Goal: Transaction & Acquisition: Purchase product/service

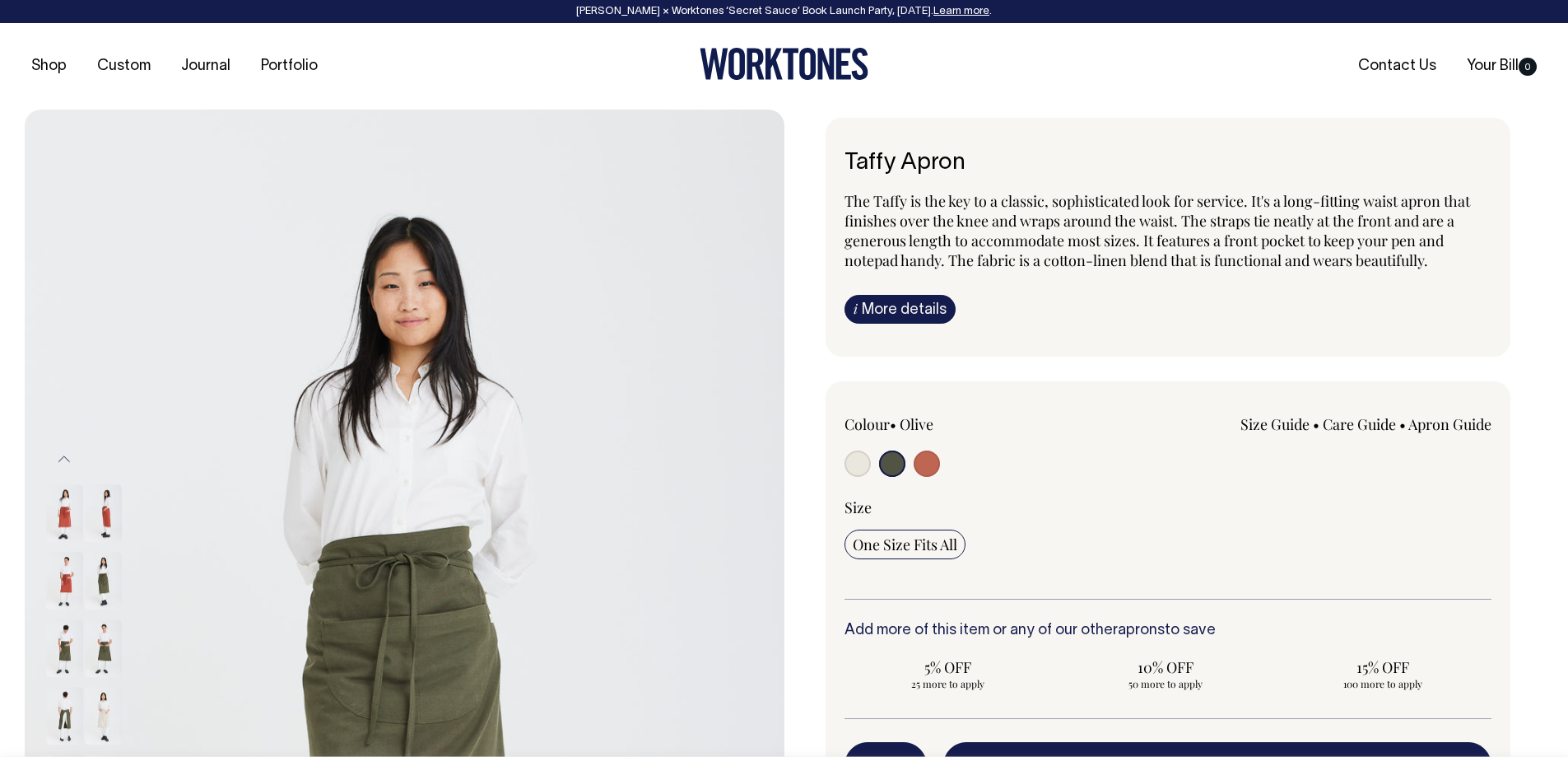
select select "Olive"
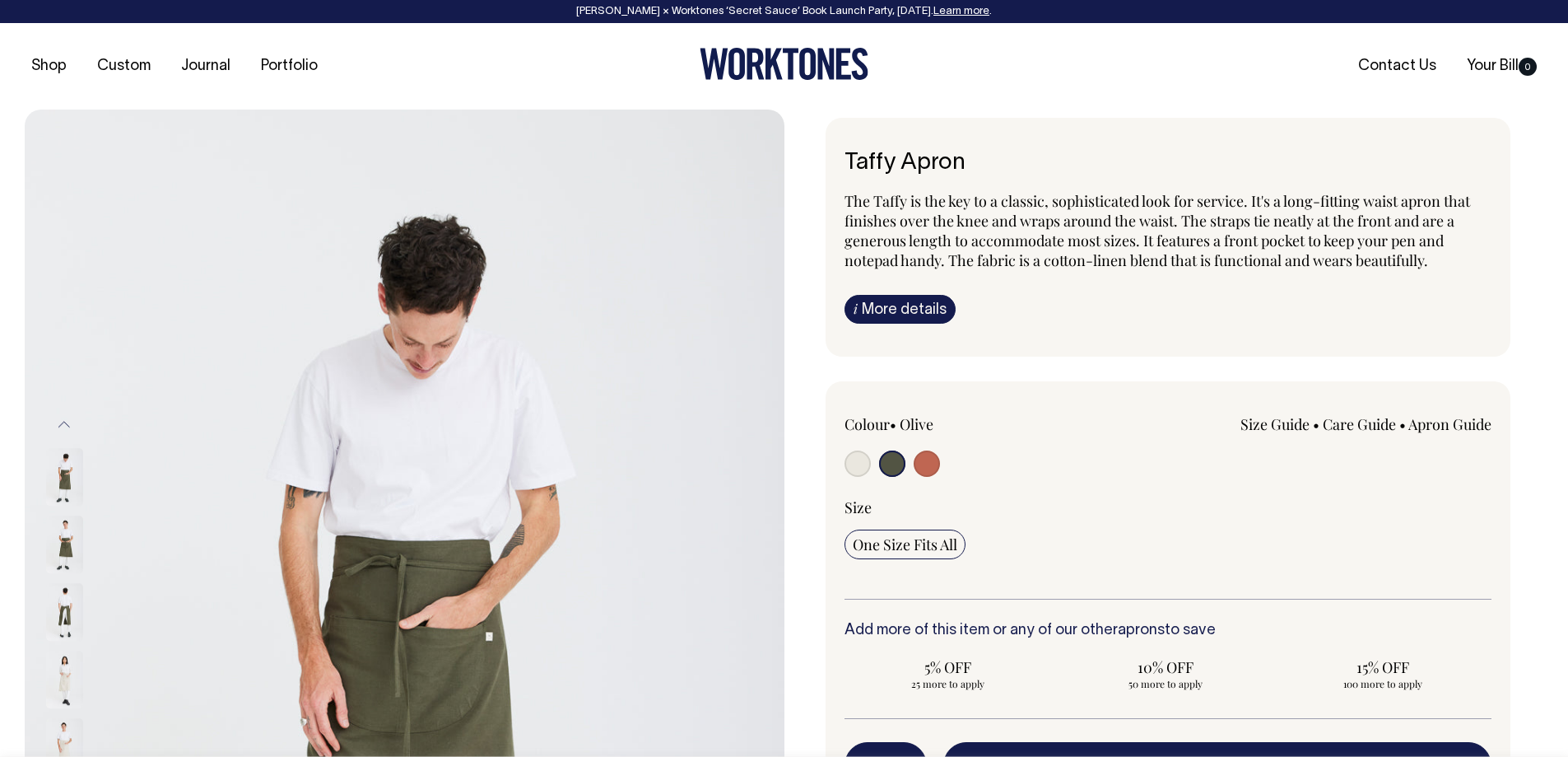
click at [859, 456] on input "radio" at bounding box center [857, 463] width 26 height 26
radio input "true"
select select "Natural"
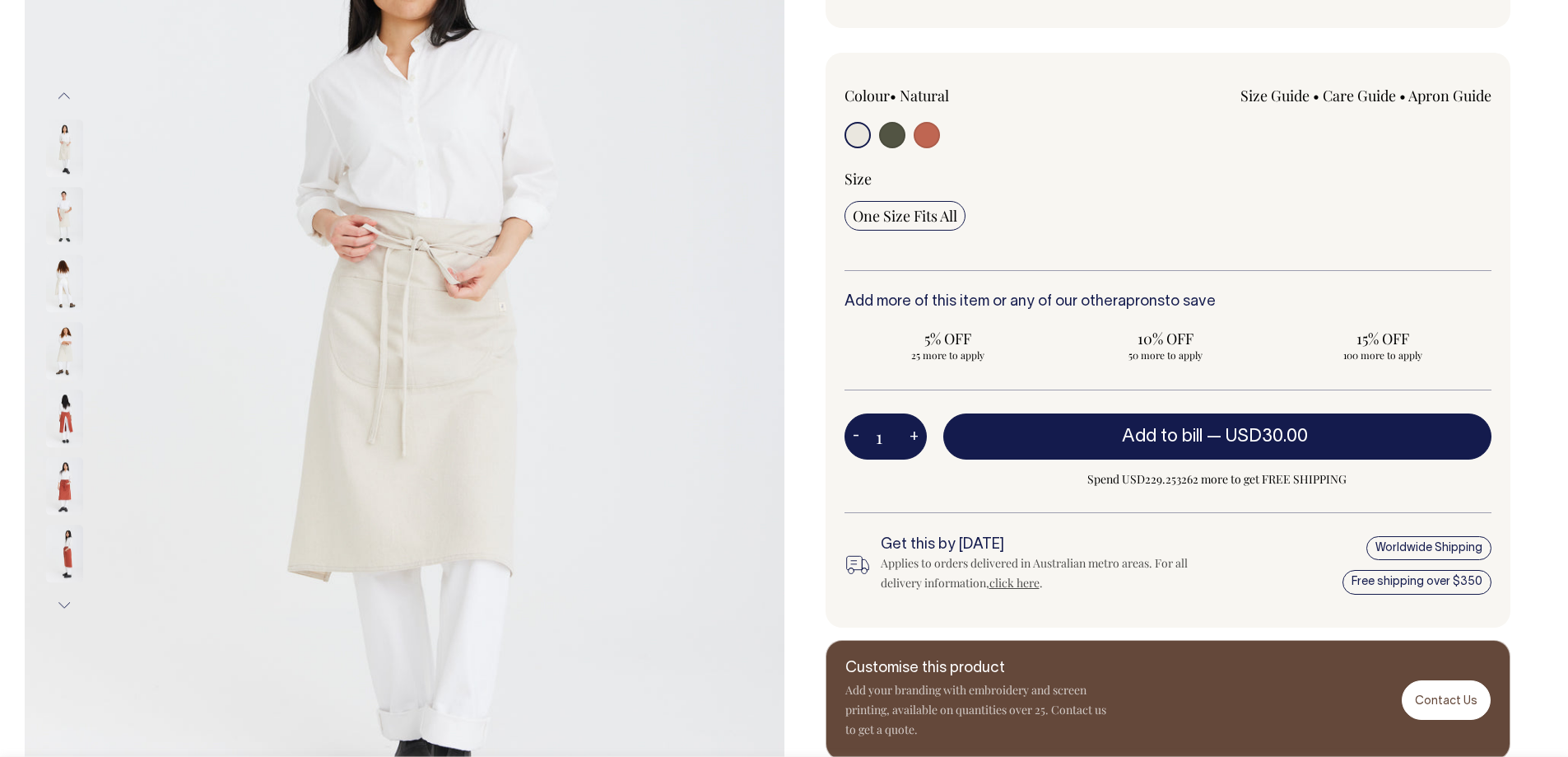
scroll to position [329, 0]
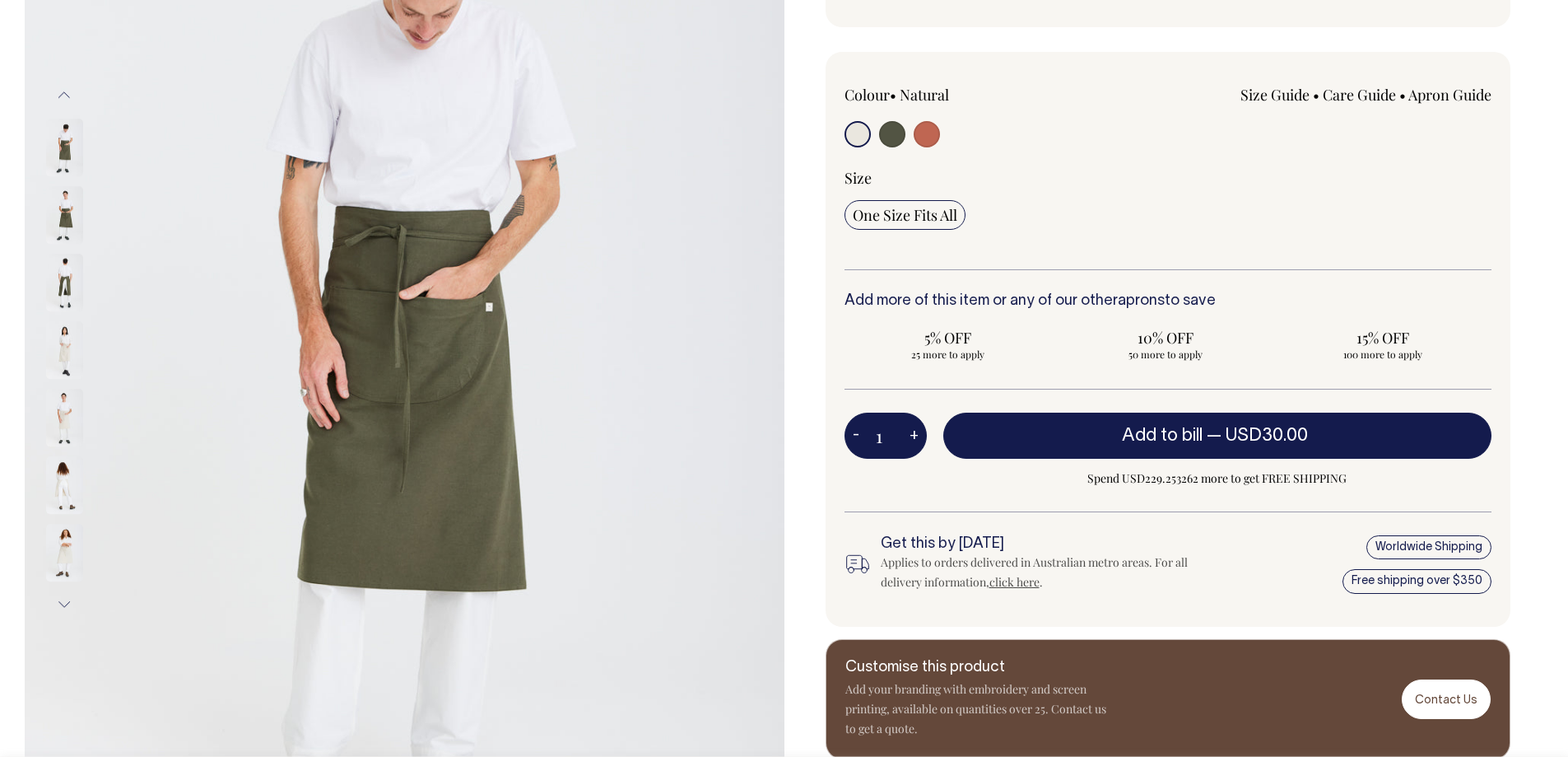
click at [54, 93] on button "Previous" at bounding box center [64, 95] width 24 height 37
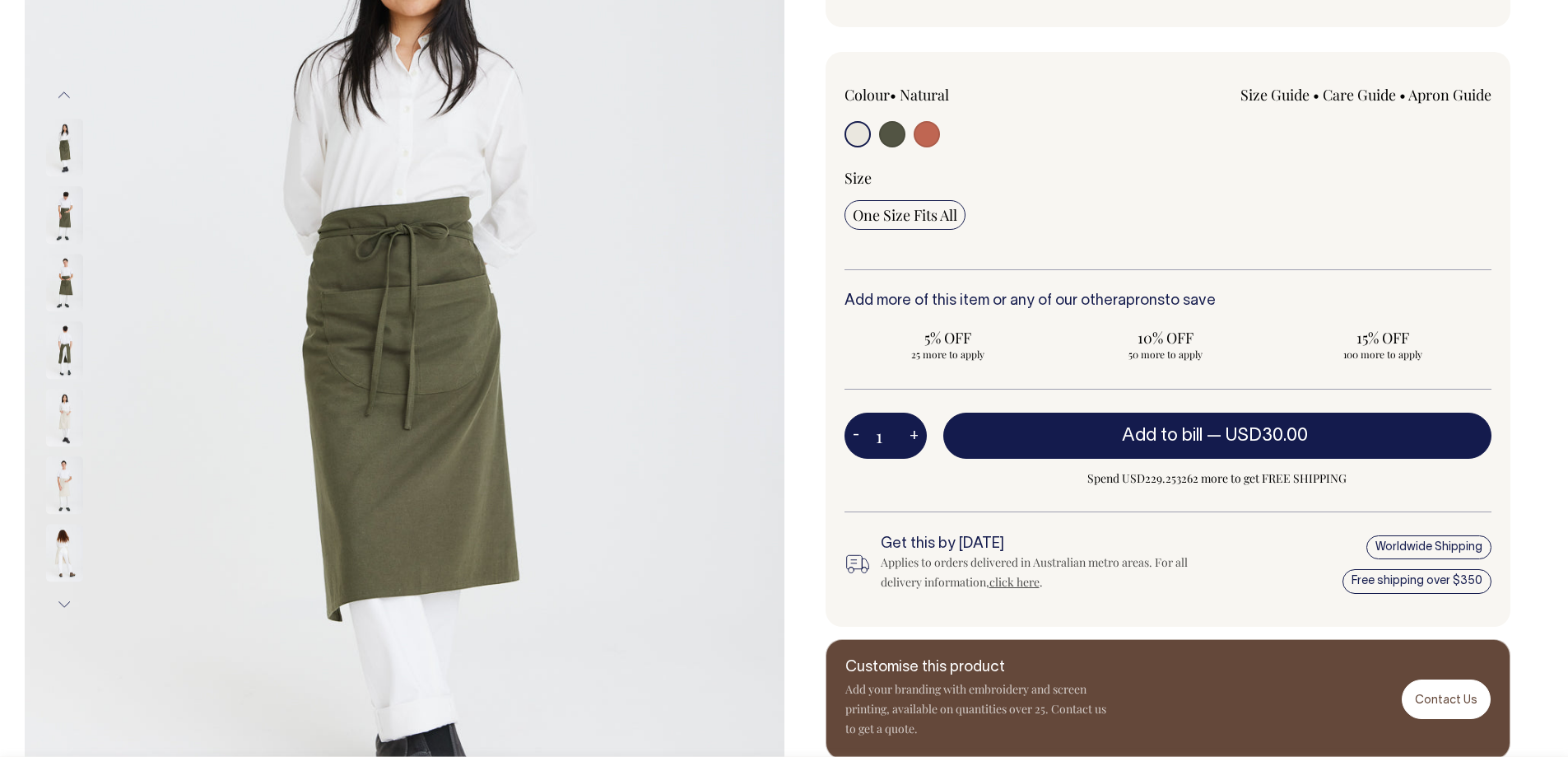
click at [54, 93] on button "Previous" at bounding box center [64, 95] width 24 height 37
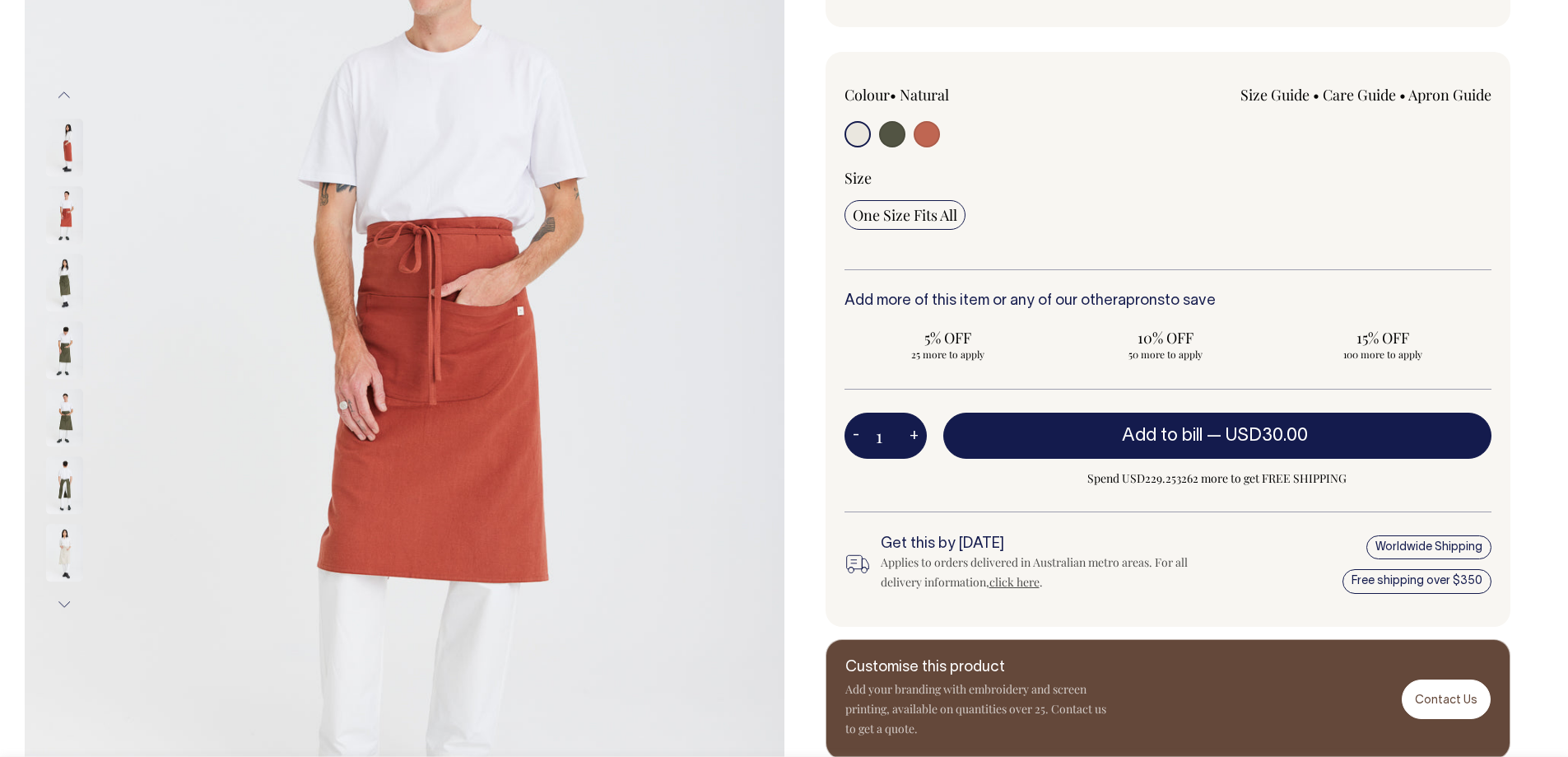
click at [54, 93] on button "Previous" at bounding box center [64, 95] width 24 height 37
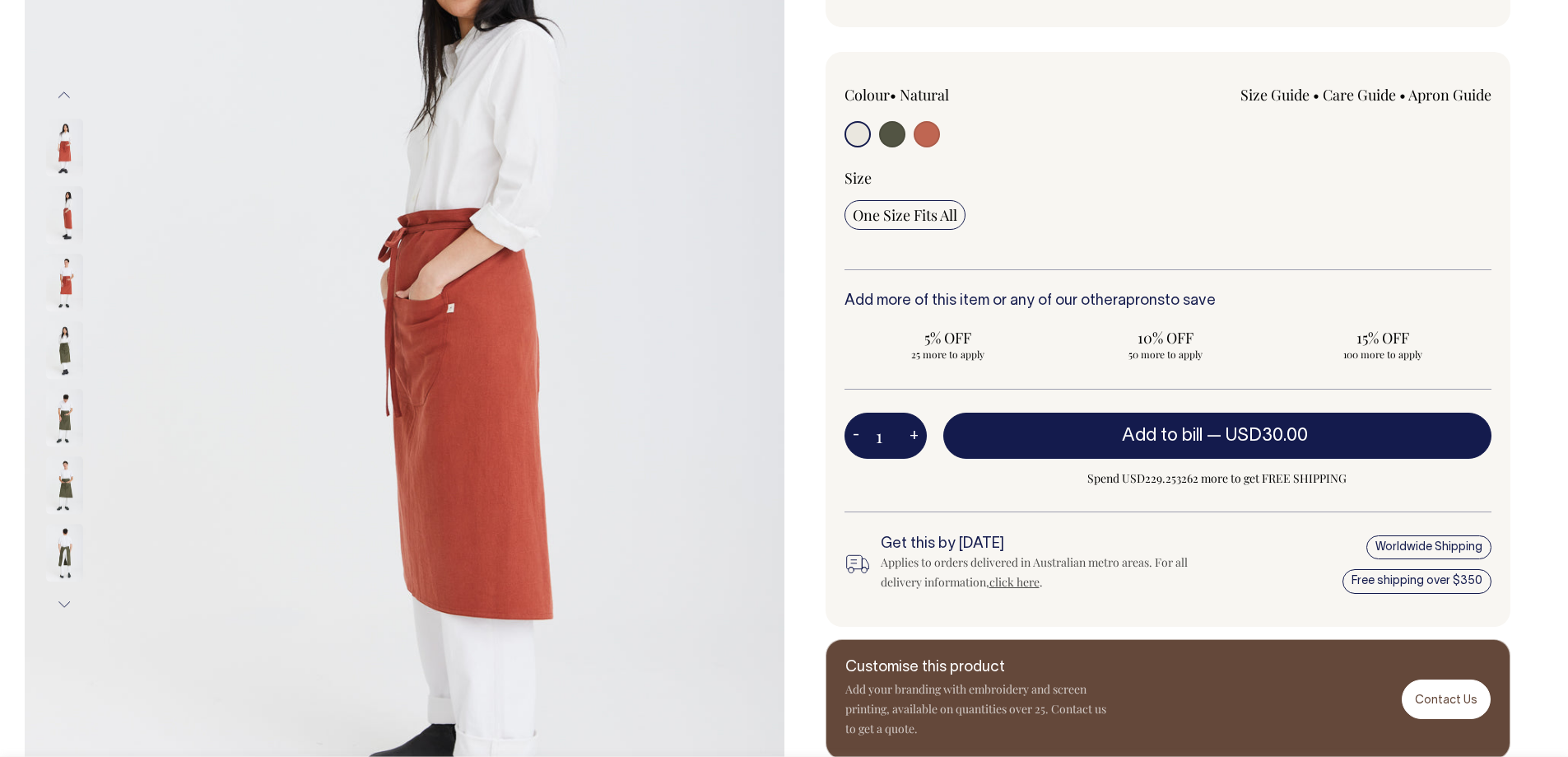
click at [54, 93] on button "Previous" at bounding box center [64, 95] width 24 height 37
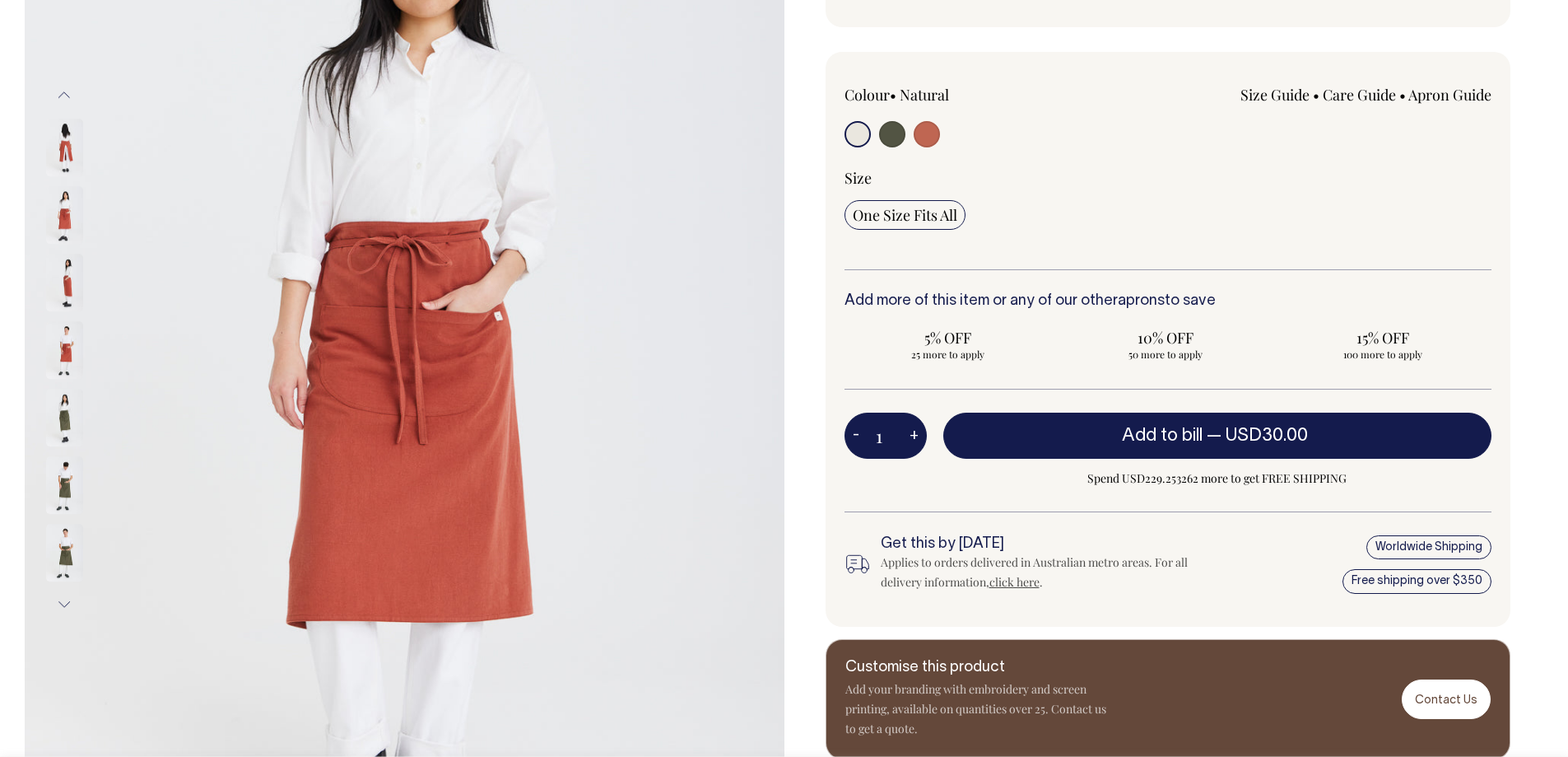
click at [54, 93] on button "Previous" at bounding box center [64, 95] width 24 height 37
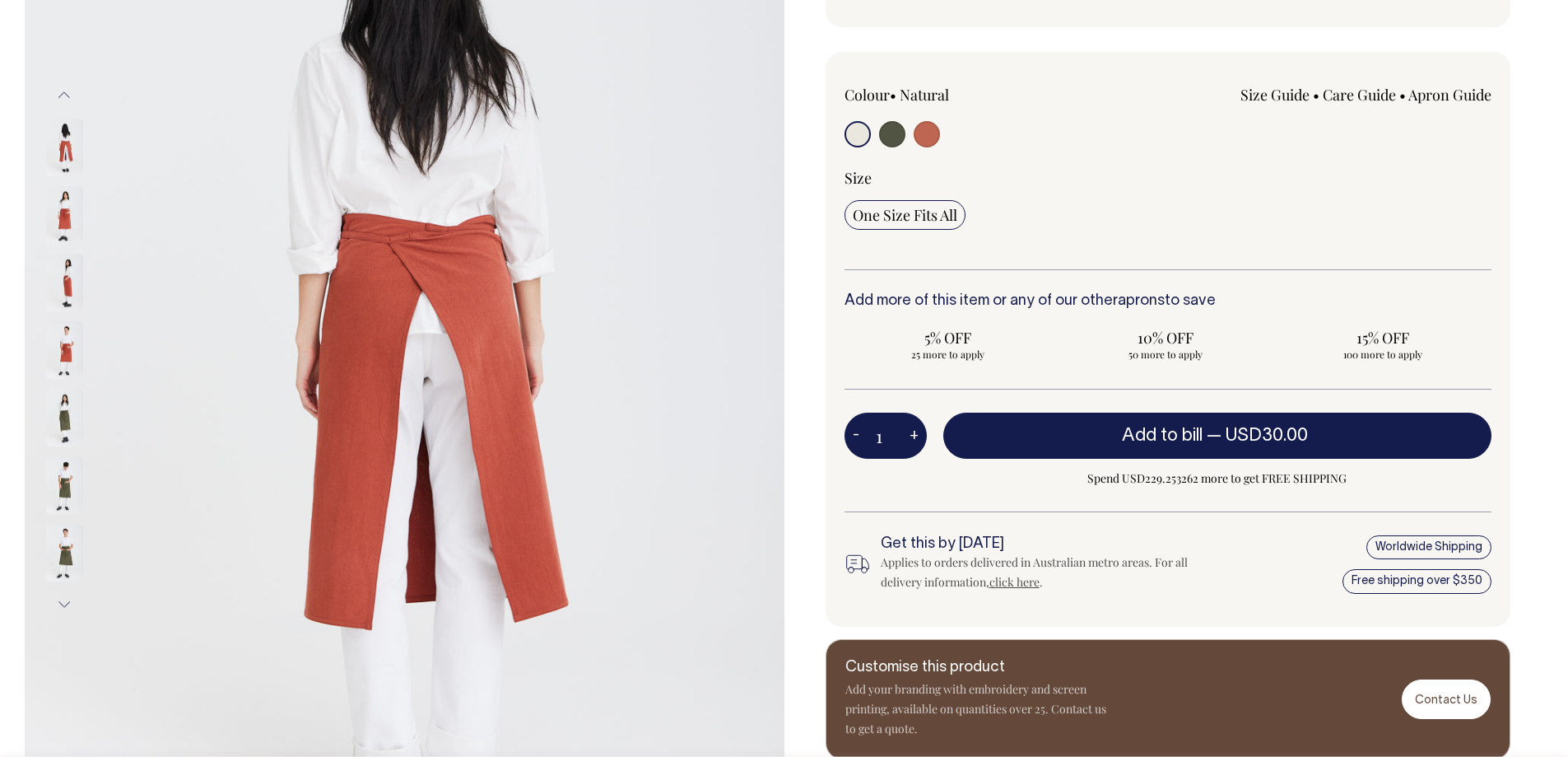
click at [54, 93] on button "Previous" at bounding box center [64, 95] width 24 height 37
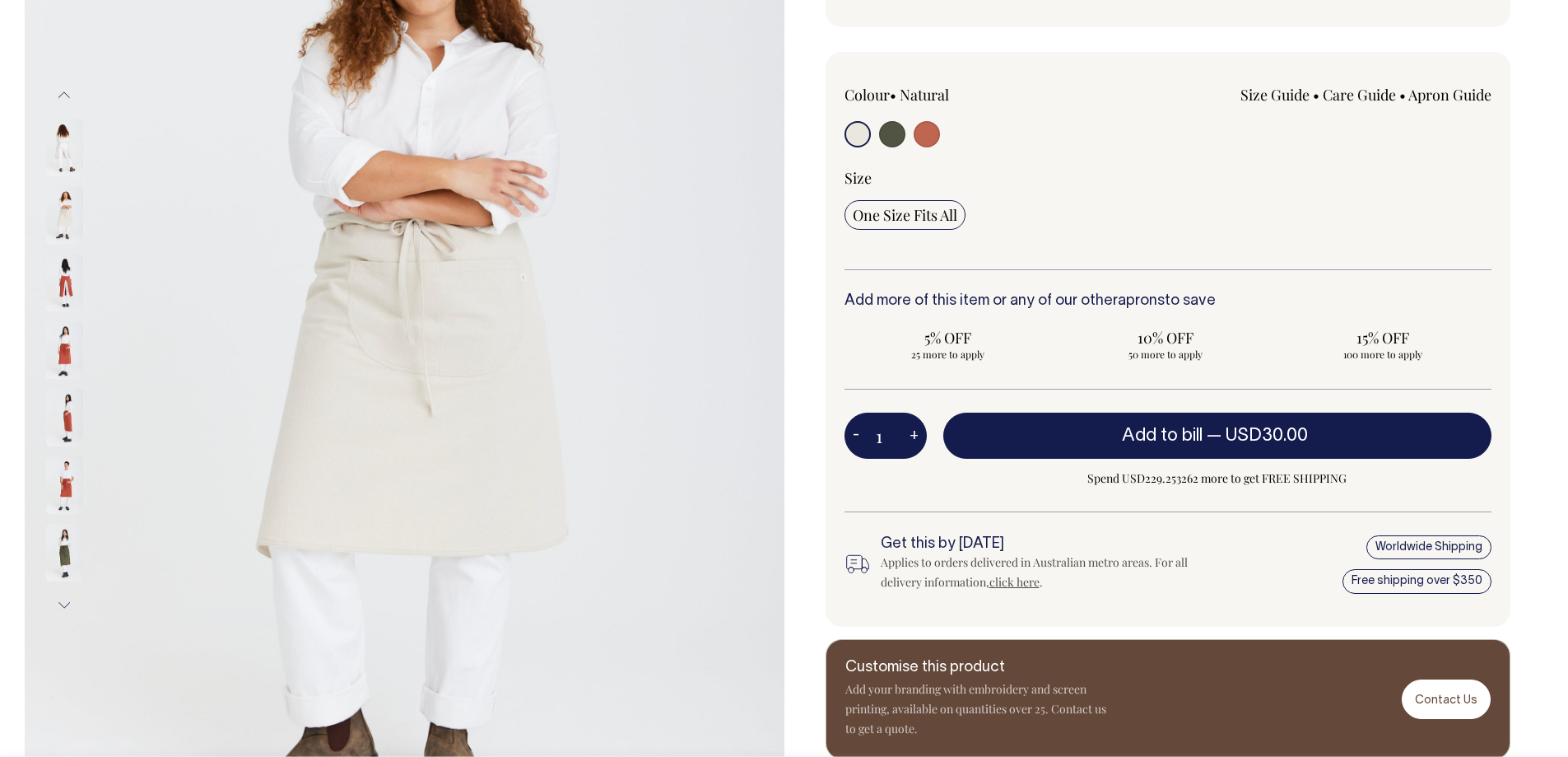
click at [54, 93] on button "Previous" at bounding box center [64, 95] width 24 height 37
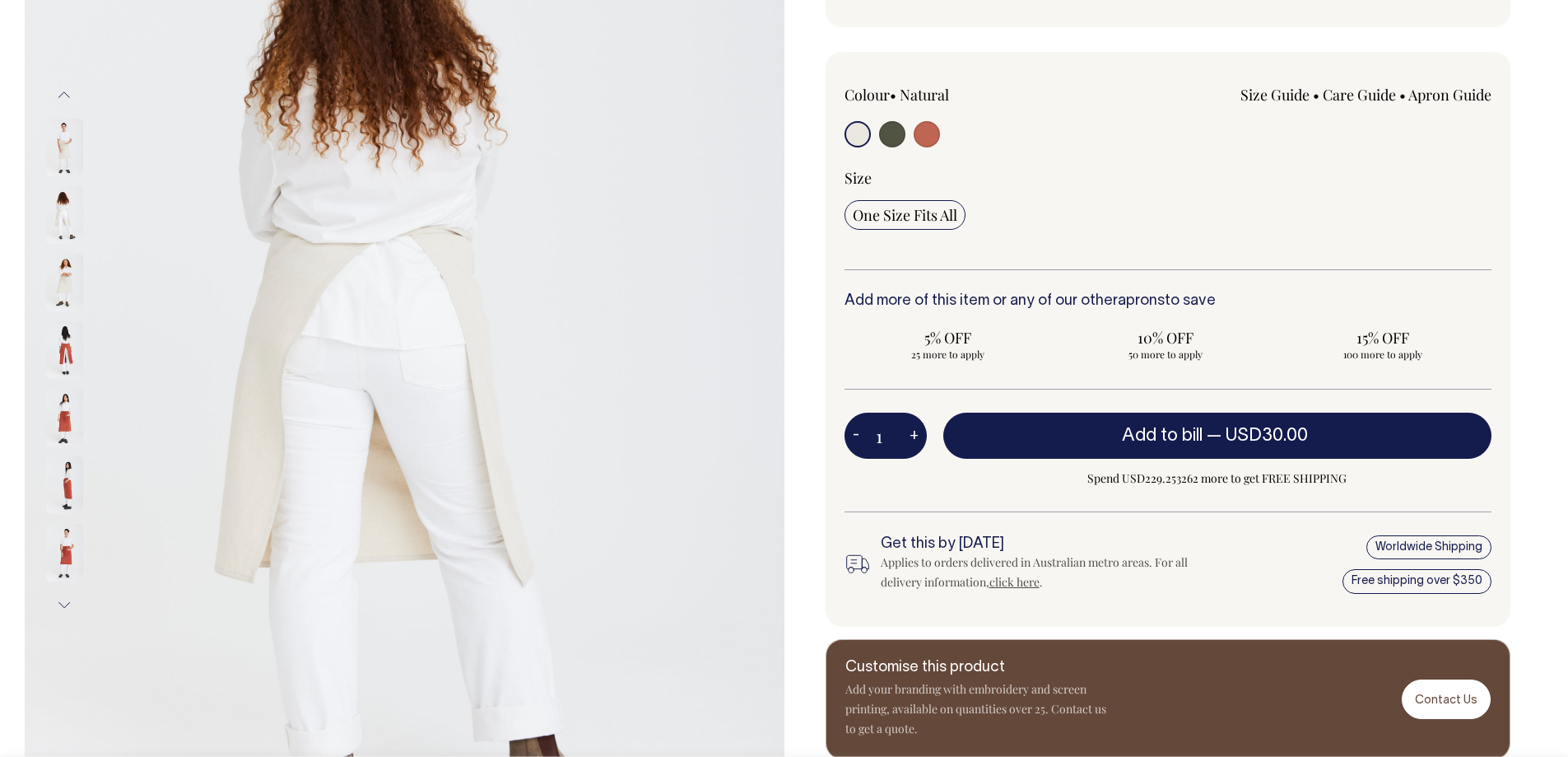
click at [54, 93] on button "Previous" at bounding box center [64, 95] width 24 height 37
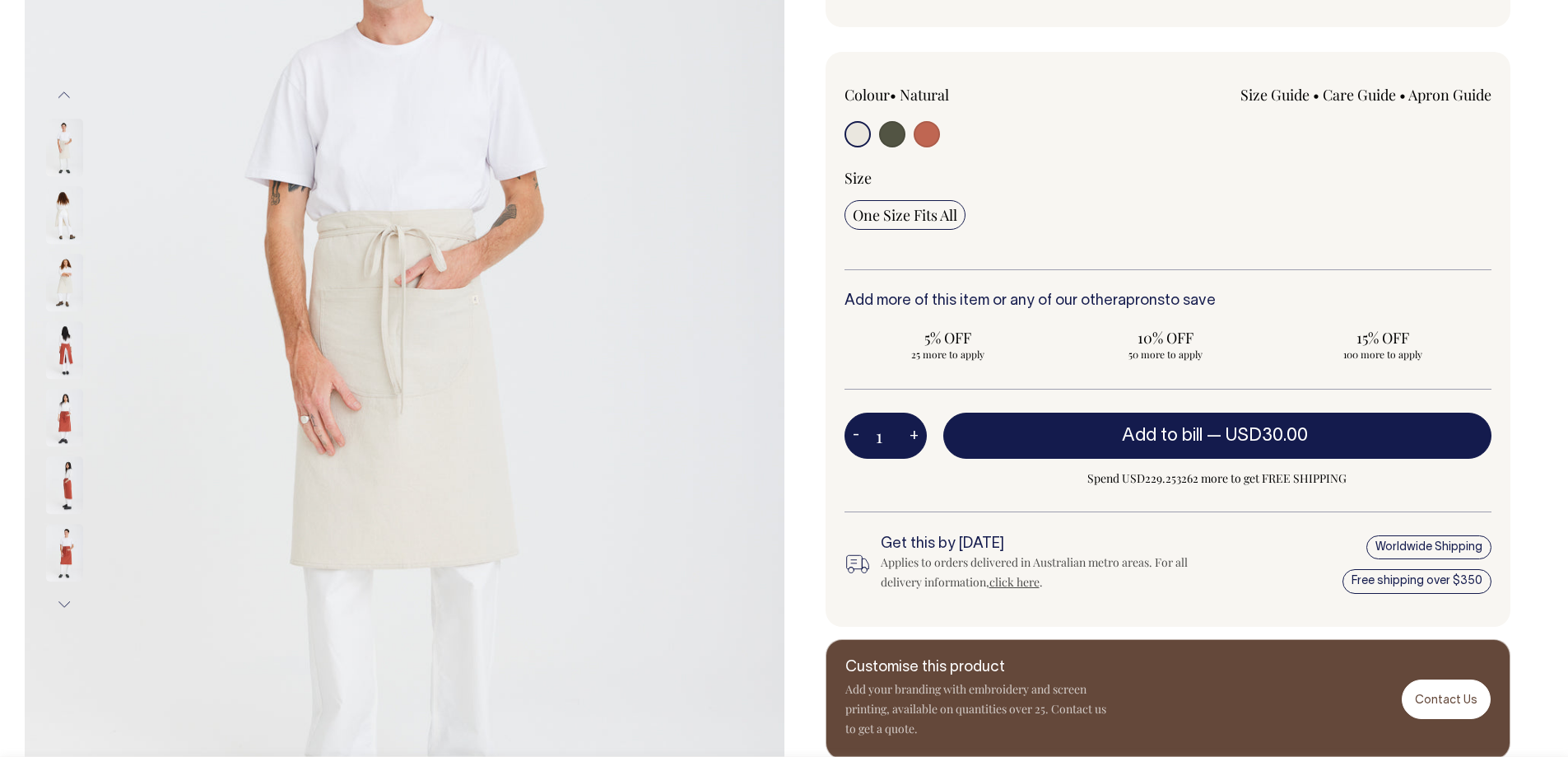
click at [54, 93] on button "Previous" at bounding box center [64, 95] width 24 height 37
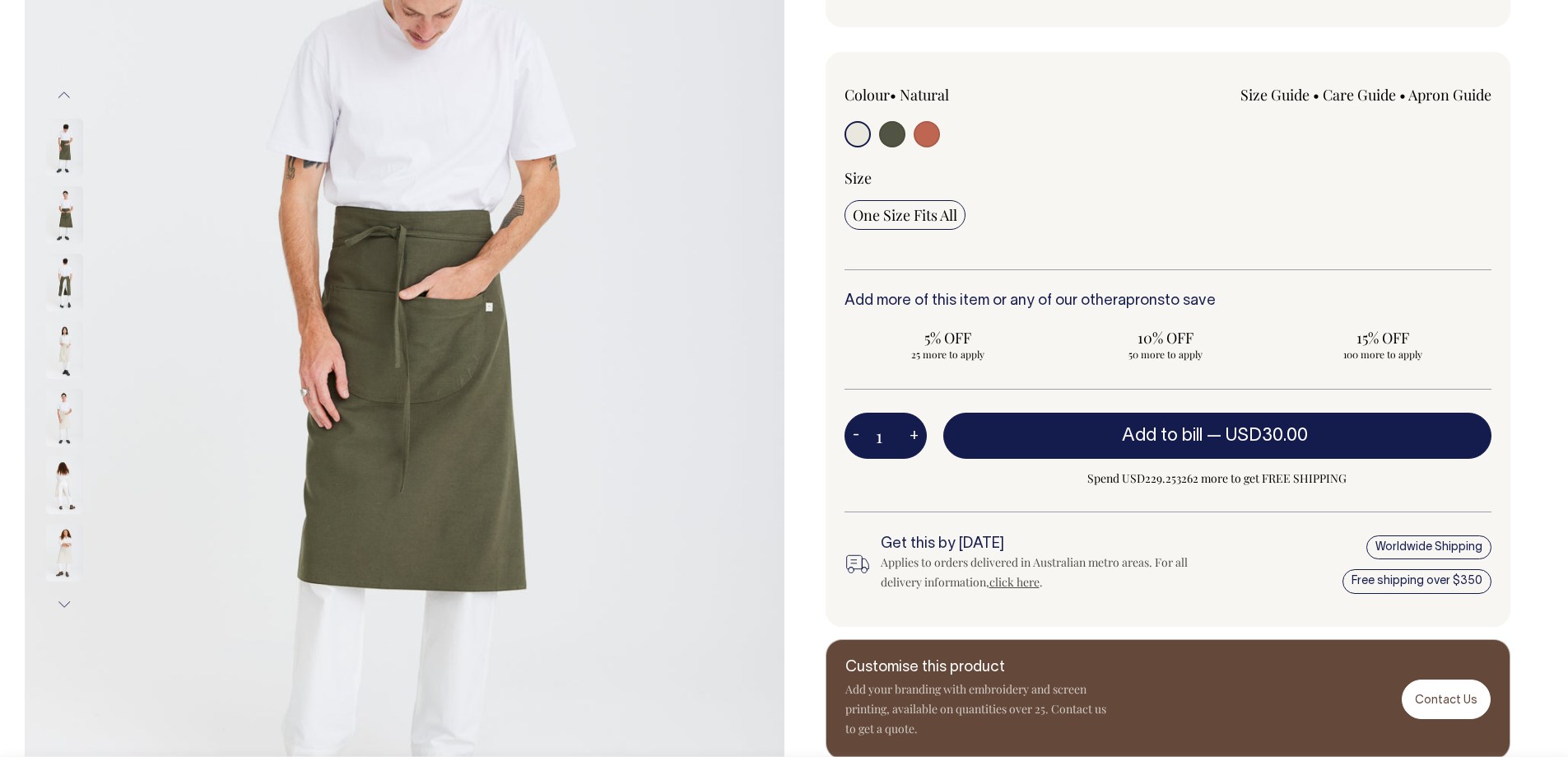
click at [56, 598] on button "Next" at bounding box center [64, 605] width 24 height 37
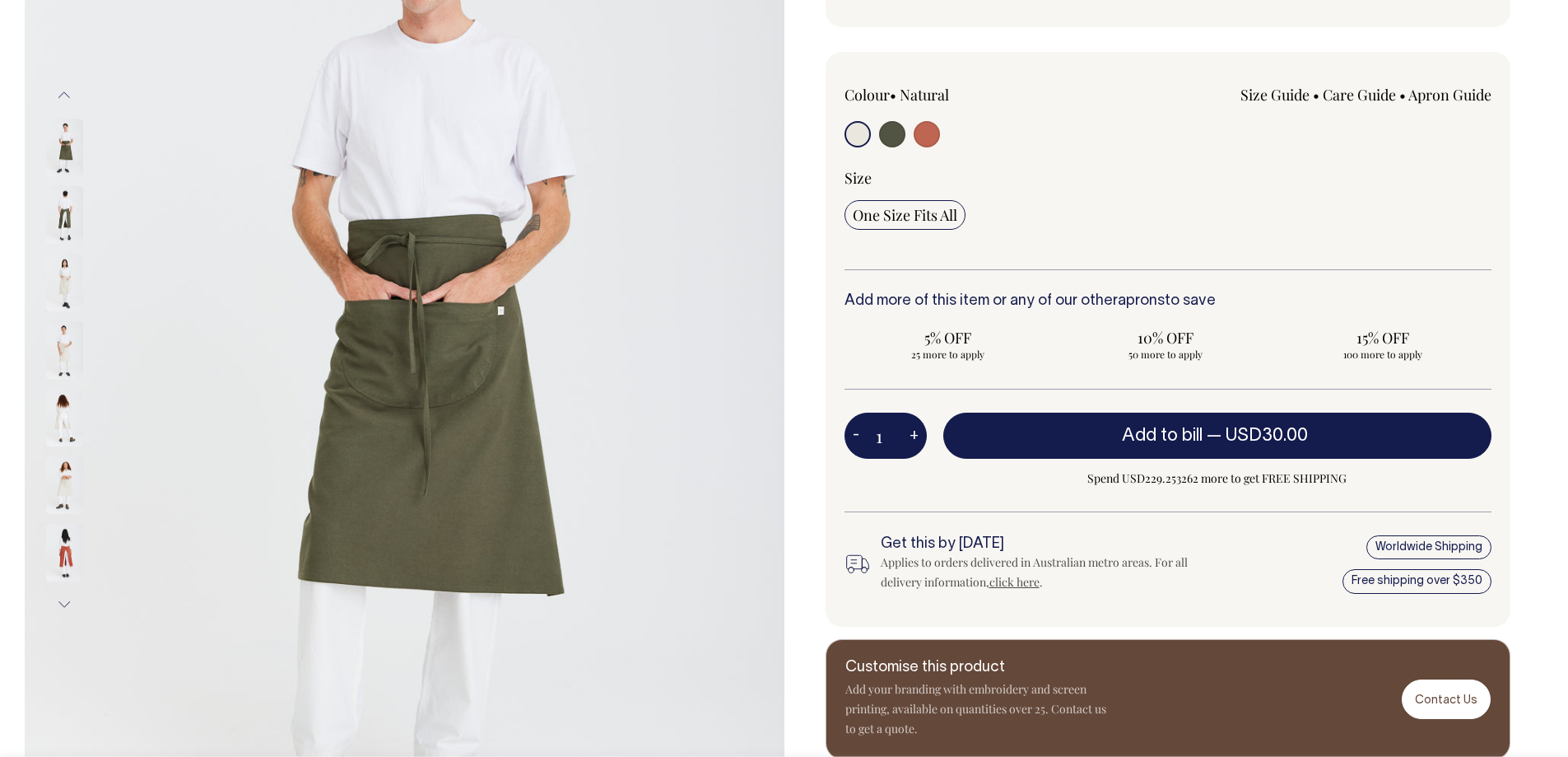
click at [56, 598] on button "Next" at bounding box center [64, 605] width 24 height 37
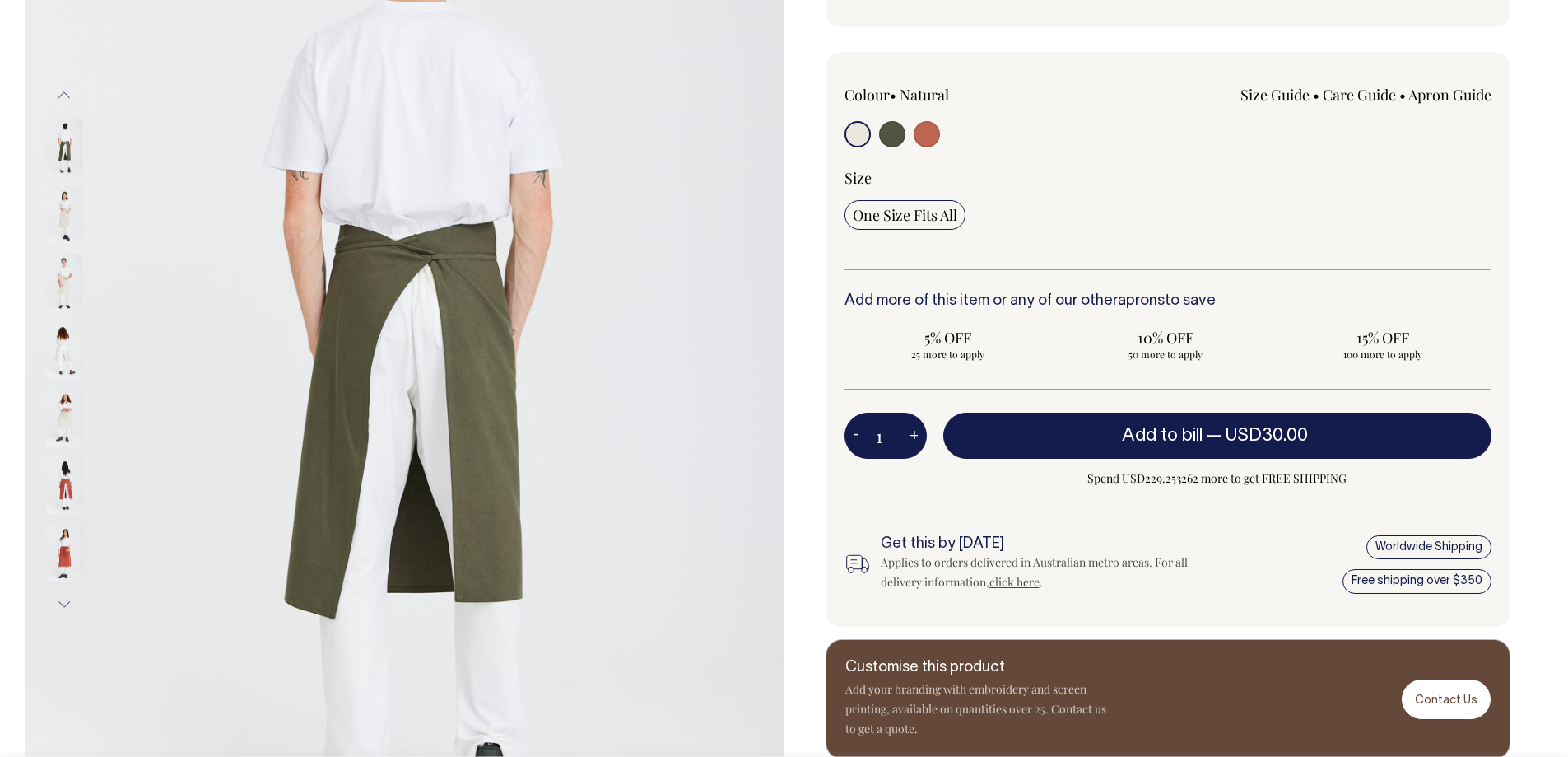
click at [50, 304] on img at bounding box center [64, 282] width 37 height 58
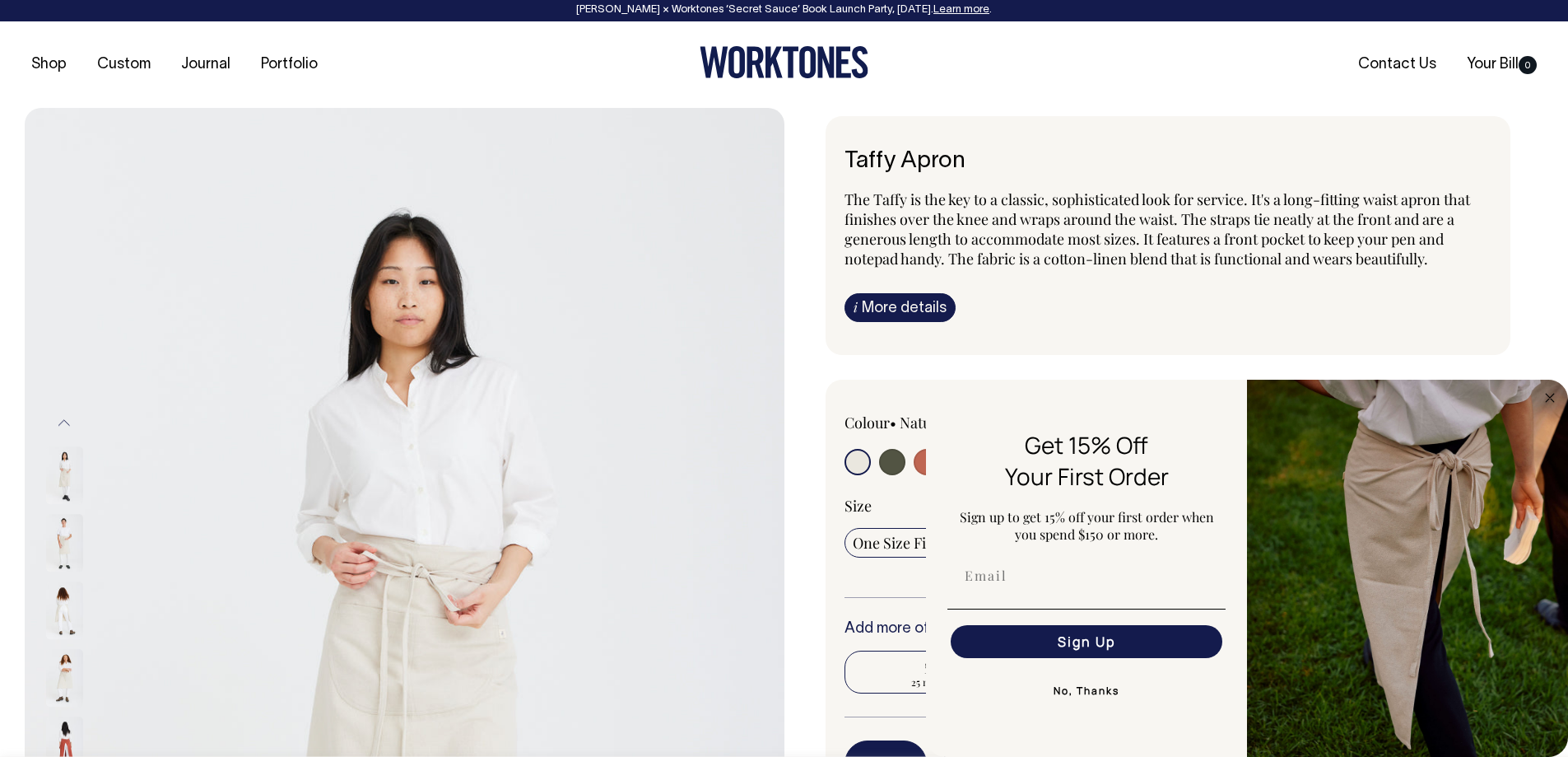
scroll to position [0, 0]
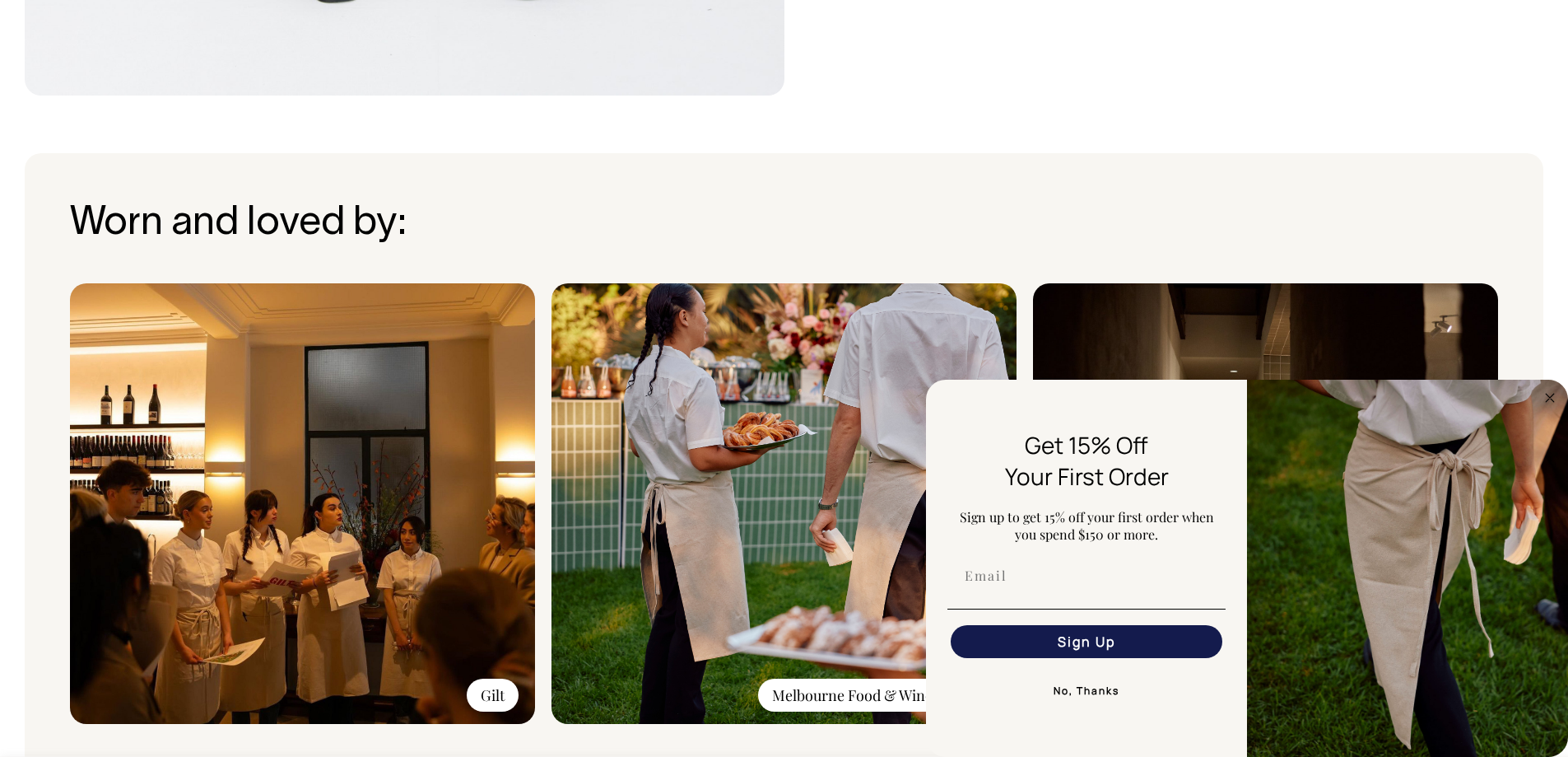
click at [421, 483] on img at bounding box center [302, 503] width 465 height 441
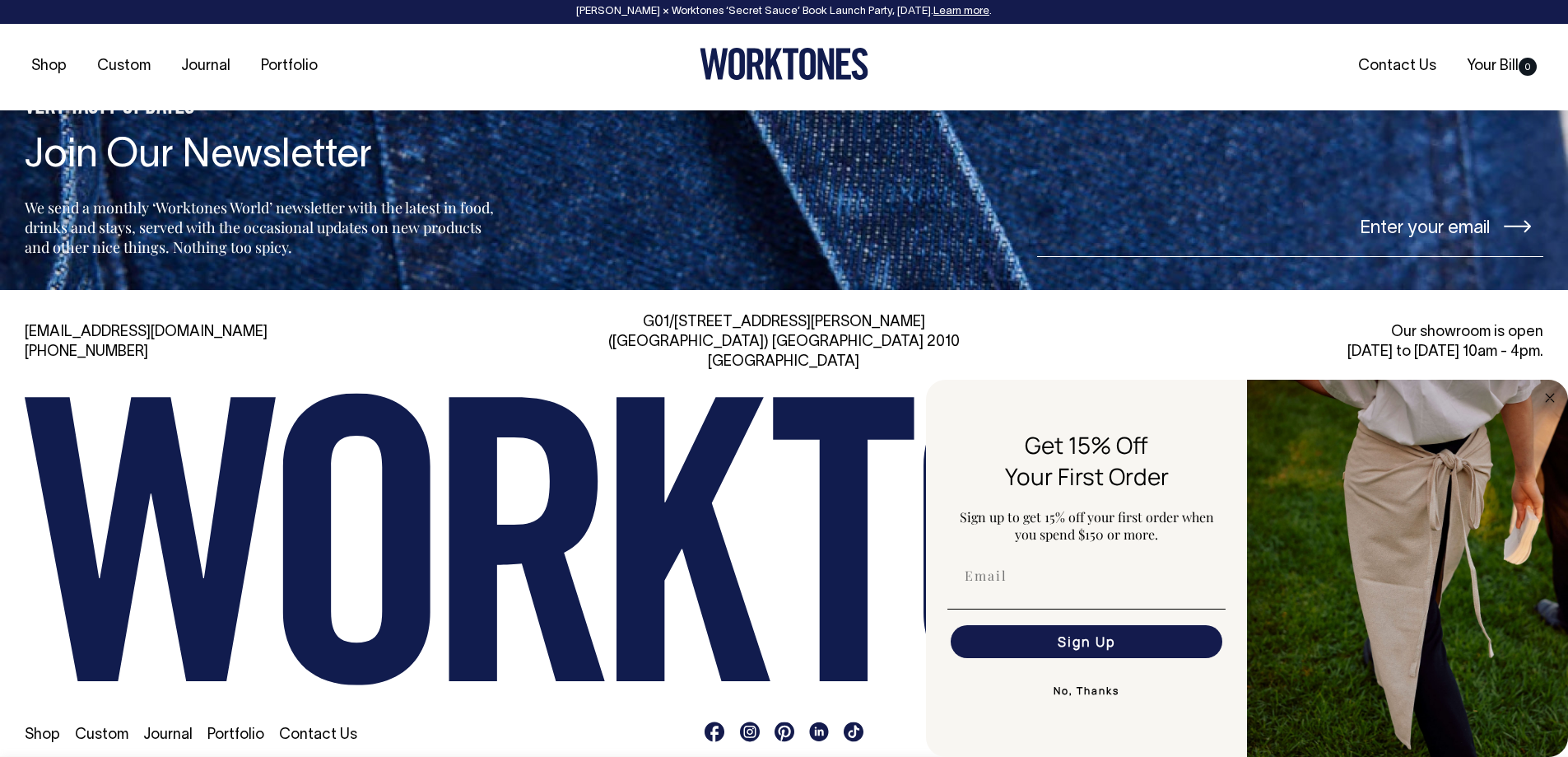
scroll to position [2813, 0]
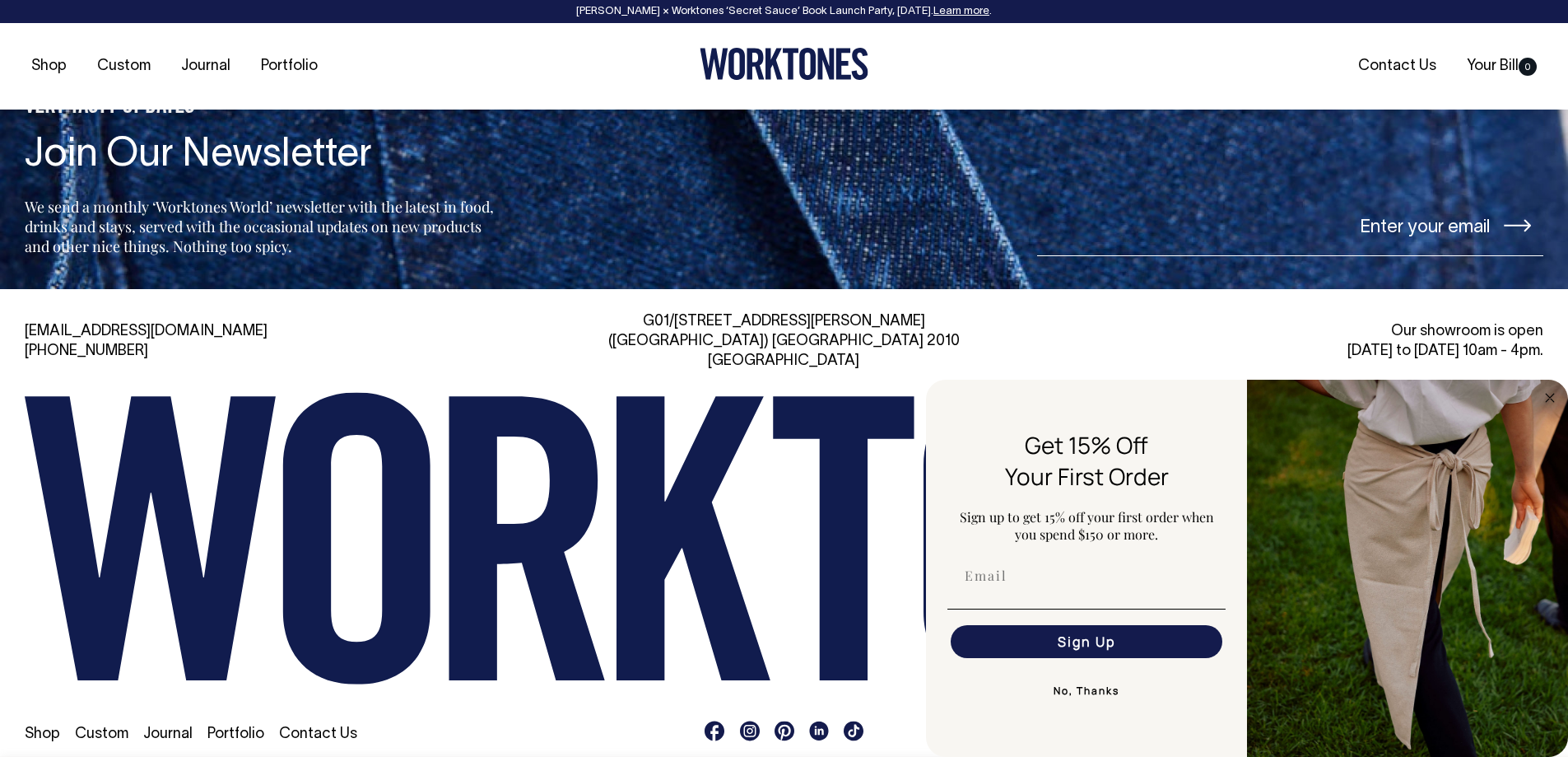
click at [1111, 685] on button "No, Thanks" at bounding box center [1086, 690] width 279 height 33
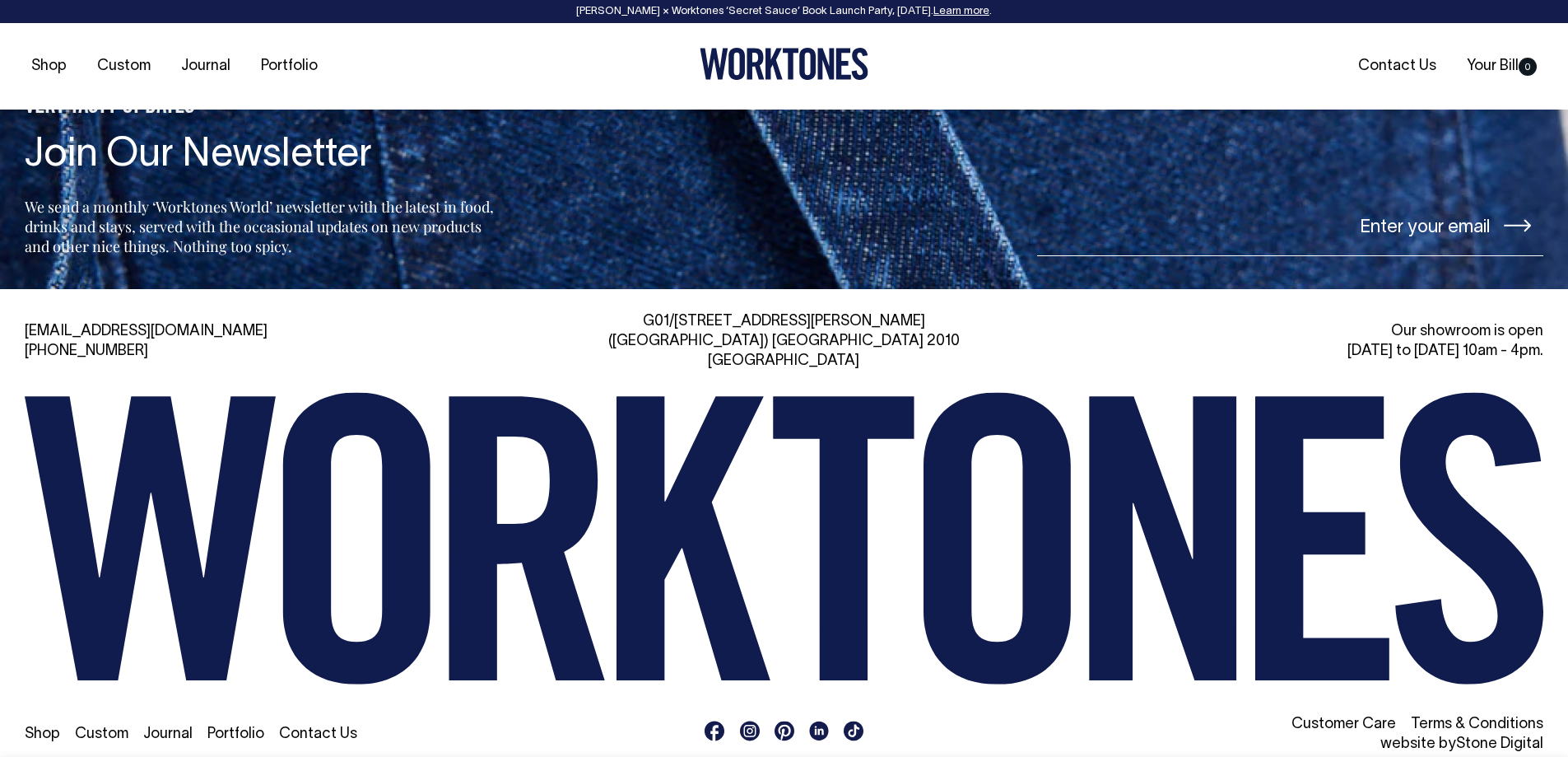
click at [1203, 444] on icon at bounding box center [1163, 539] width 147 height 284
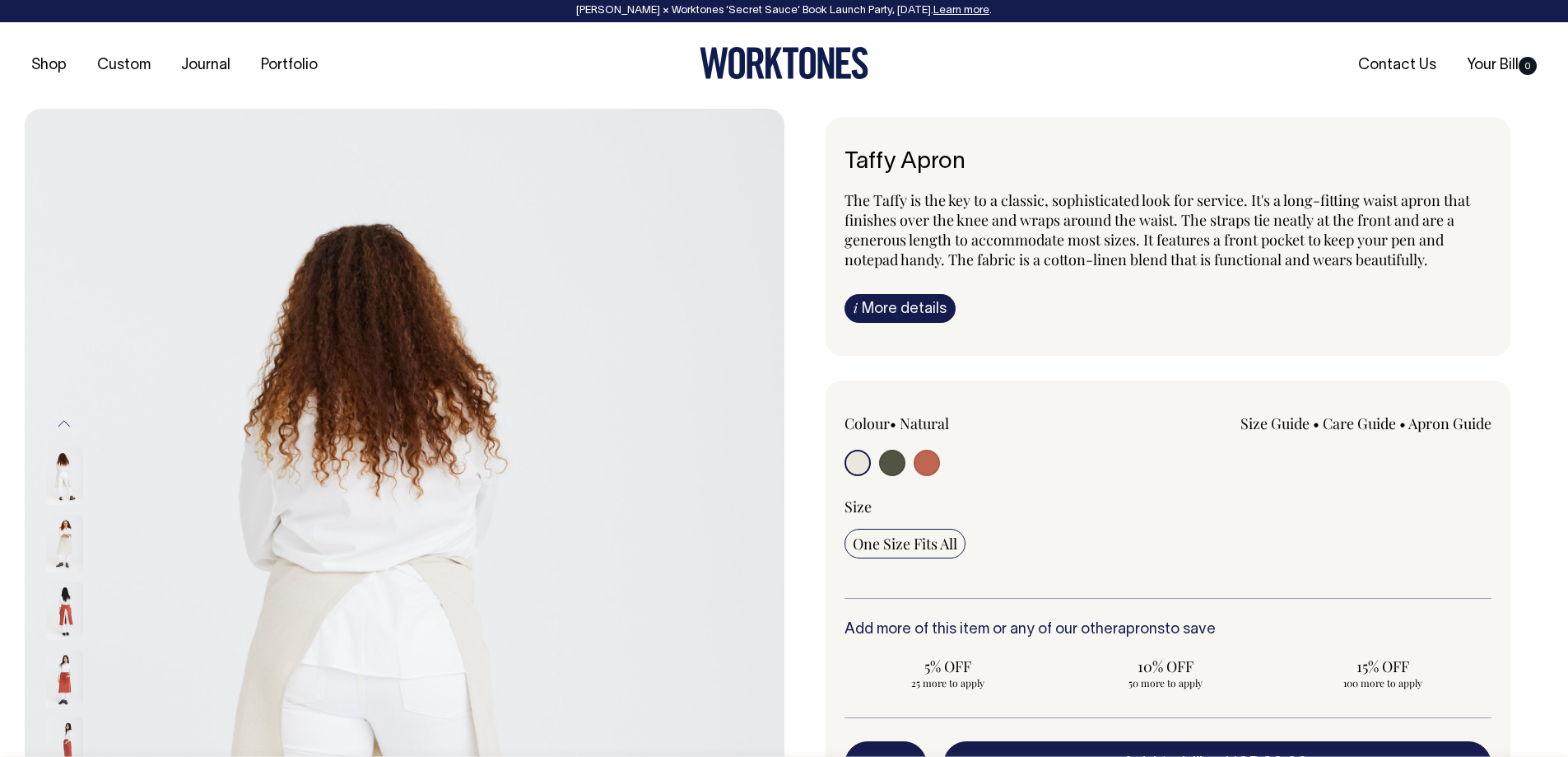
scroll to position [0, 0]
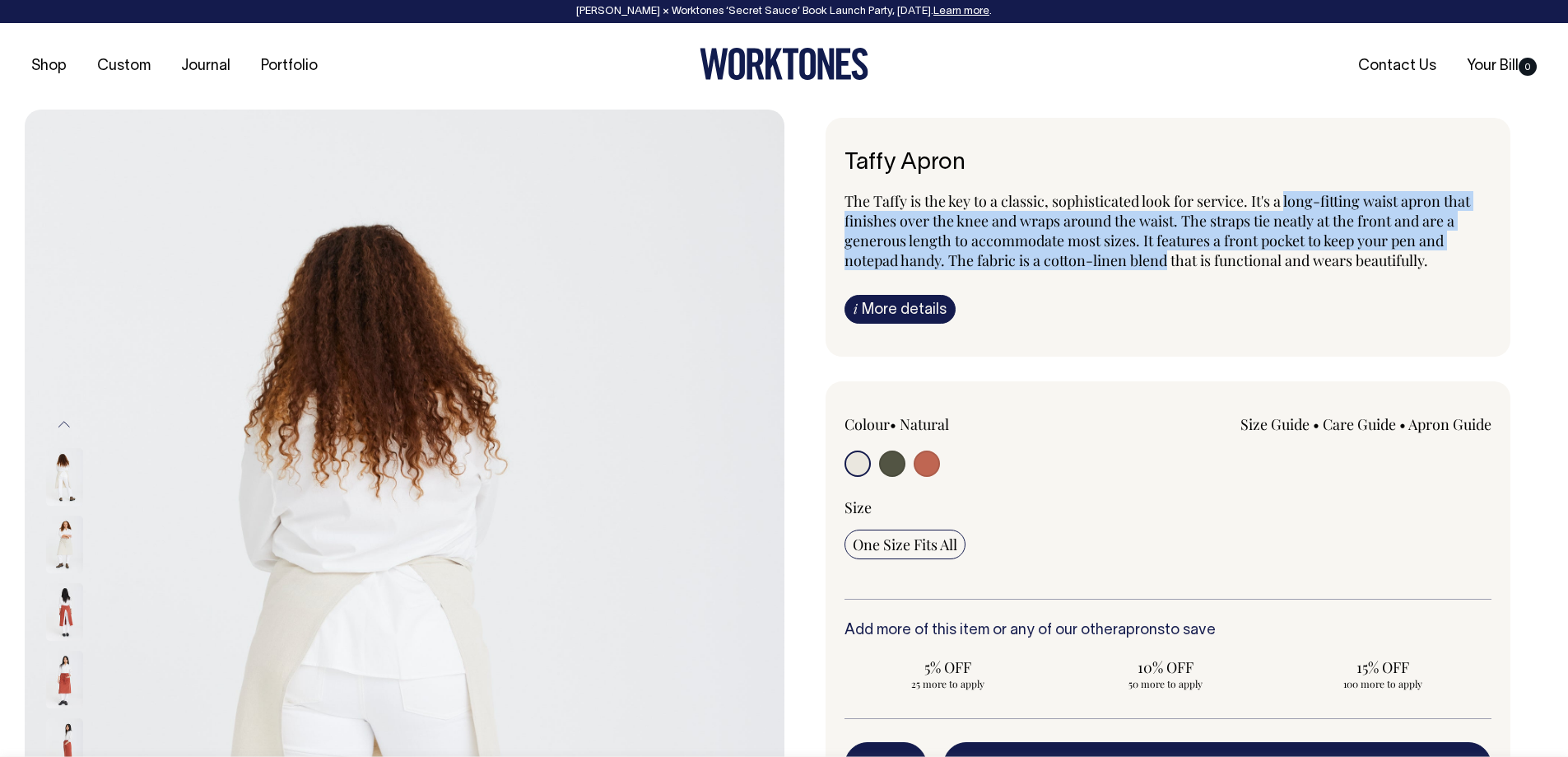
drag, startPoint x: 1287, startPoint y: 201, endPoint x: 1168, endPoint y: 269, distance: 137.1
click at [1168, 269] on span "The Taffy is the key to a classic, sophisticated look for service. It's a long-…" at bounding box center [1156, 230] width 625 height 79
copy span "long-fitting waist apron that finishes over the knee and wraps around the waist…"
click at [945, 312] on link "i More details" at bounding box center [899, 309] width 111 height 29
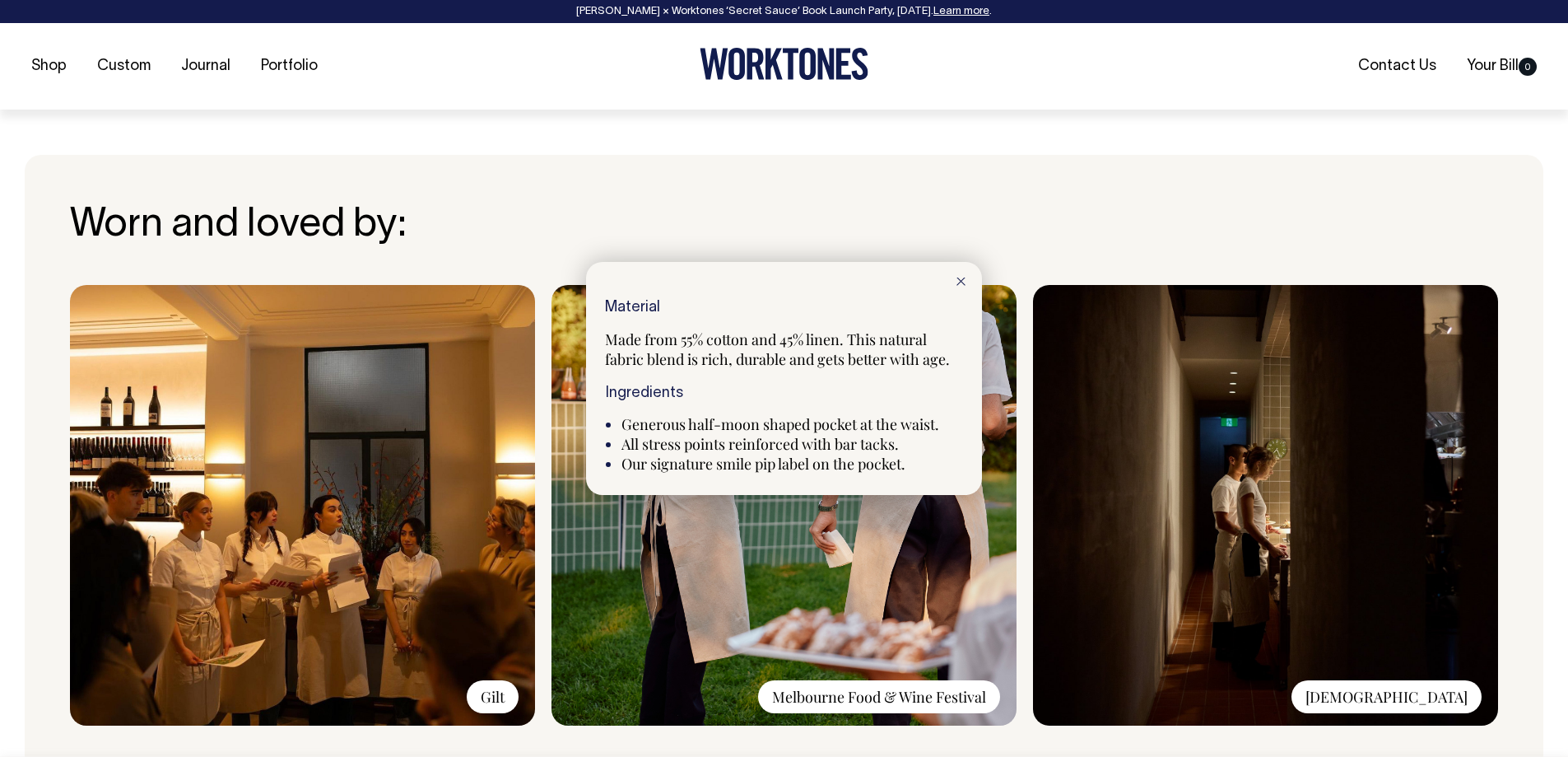
click at [962, 272] on div at bounding box center [961, 280] width 42 height 36
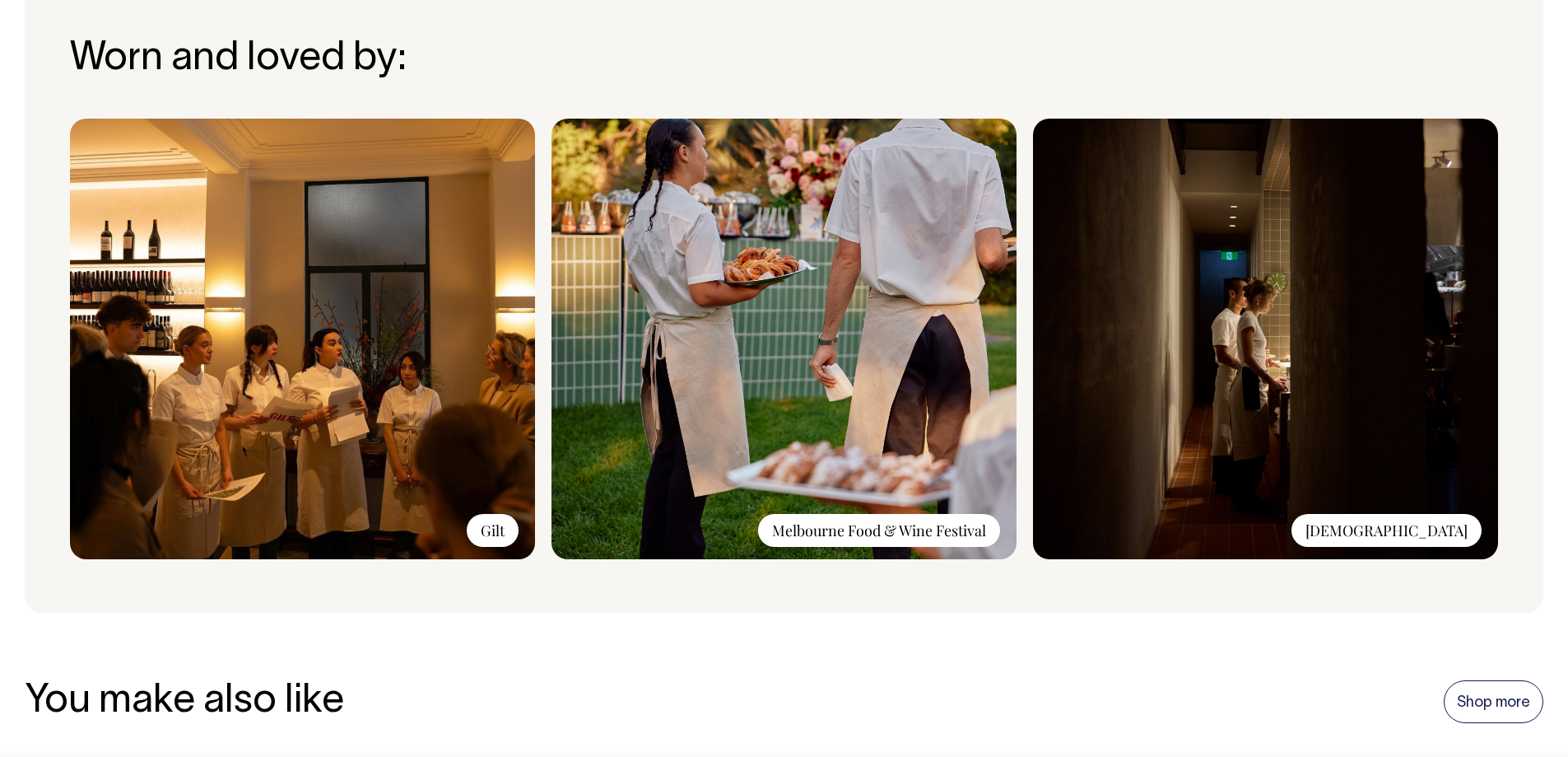
scroll to position [1317, 0]
click at [342, 276] on img at bounding box center [302, 339] width 465 height 441
click at [487, 542] on div "Gilt" at bounding box center [493, 530] width 52 height 33
click at [489, 527] on div "Gilt" at bounding box center [493, 530] width 52 height 33
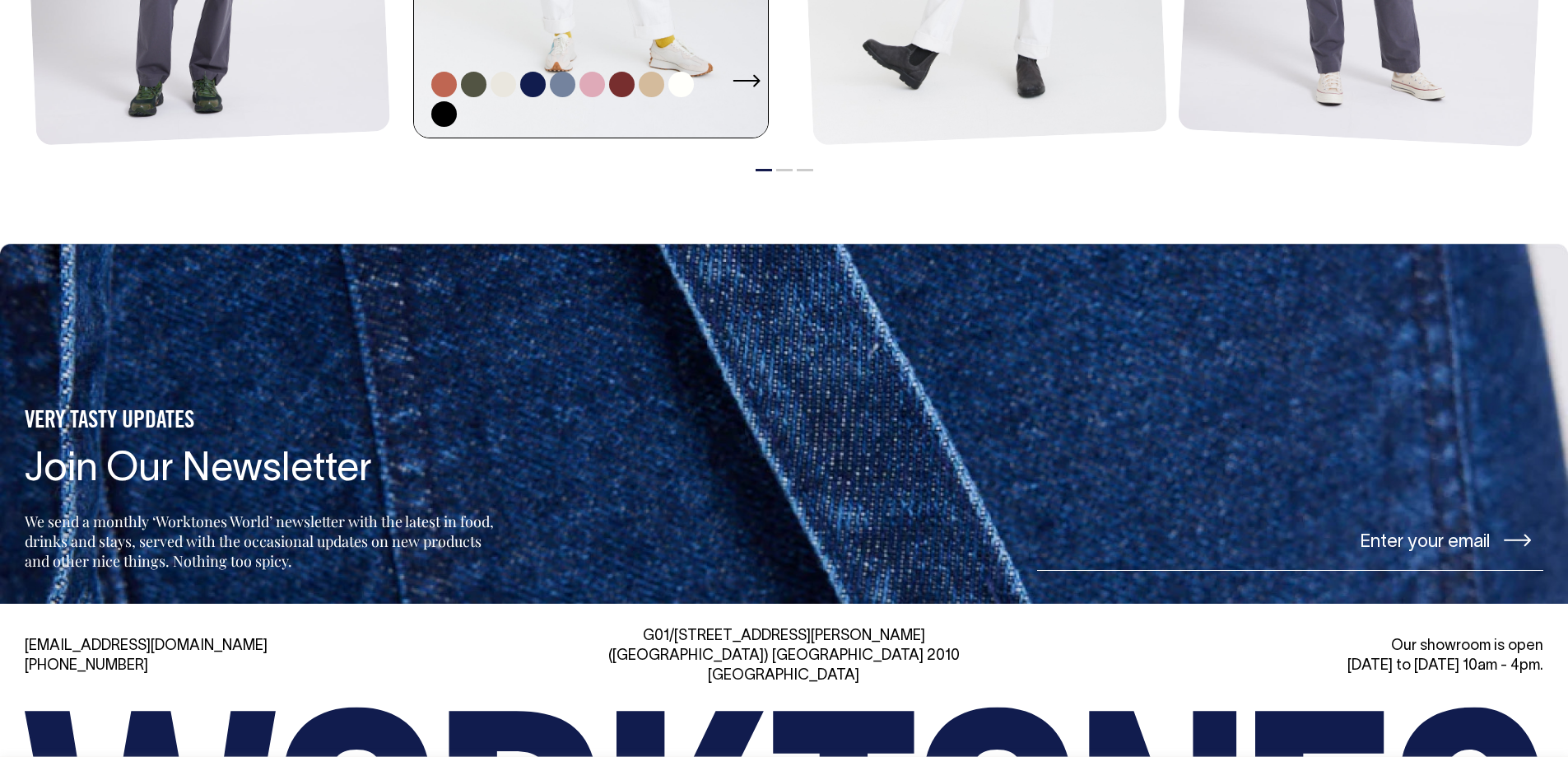
scroll to position [2483, 0]
